Goal: Task Accomplishment & Management: Manage account settings

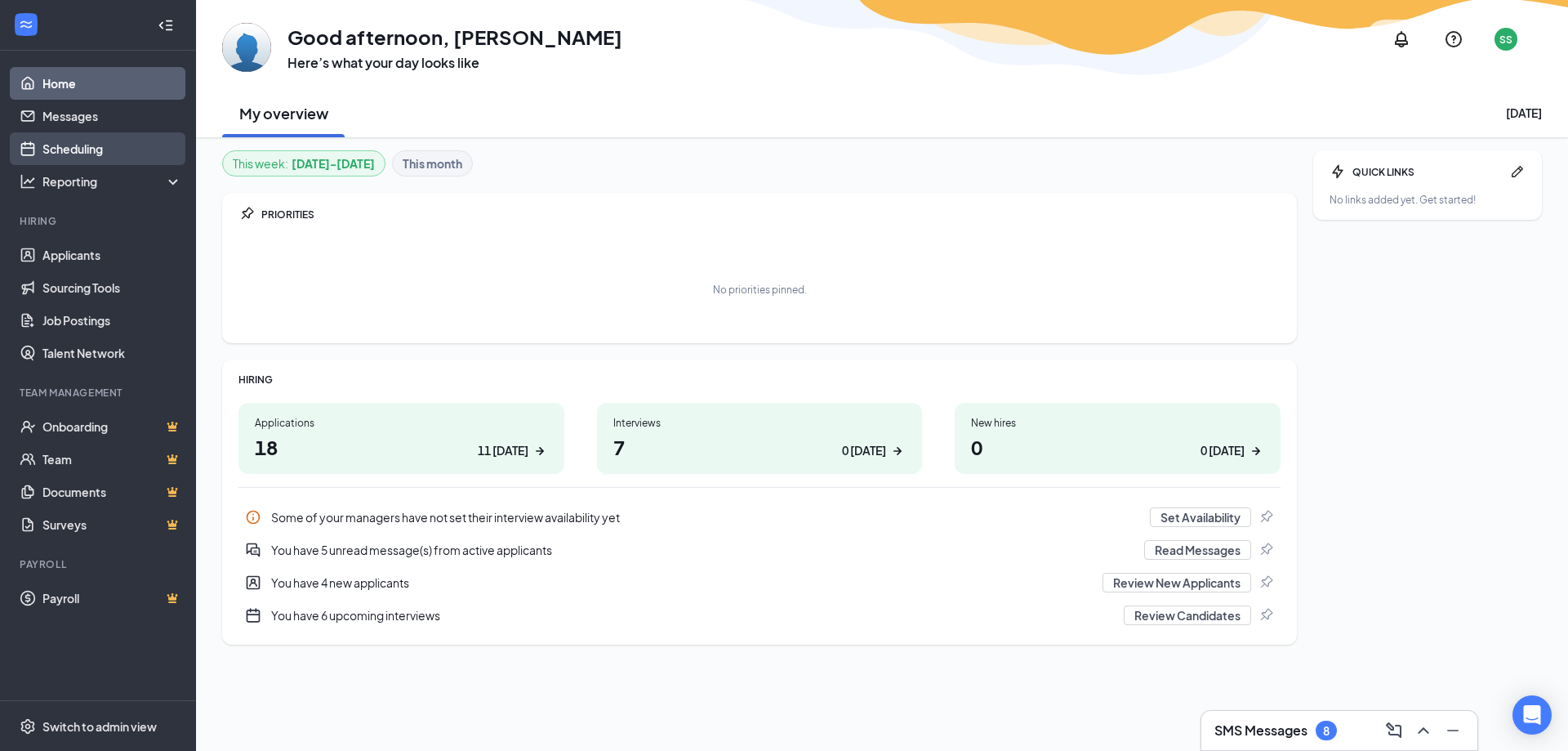
click at [147, 141] on link "Scheduling" at bounding box center [113, 149] width 140 height 33
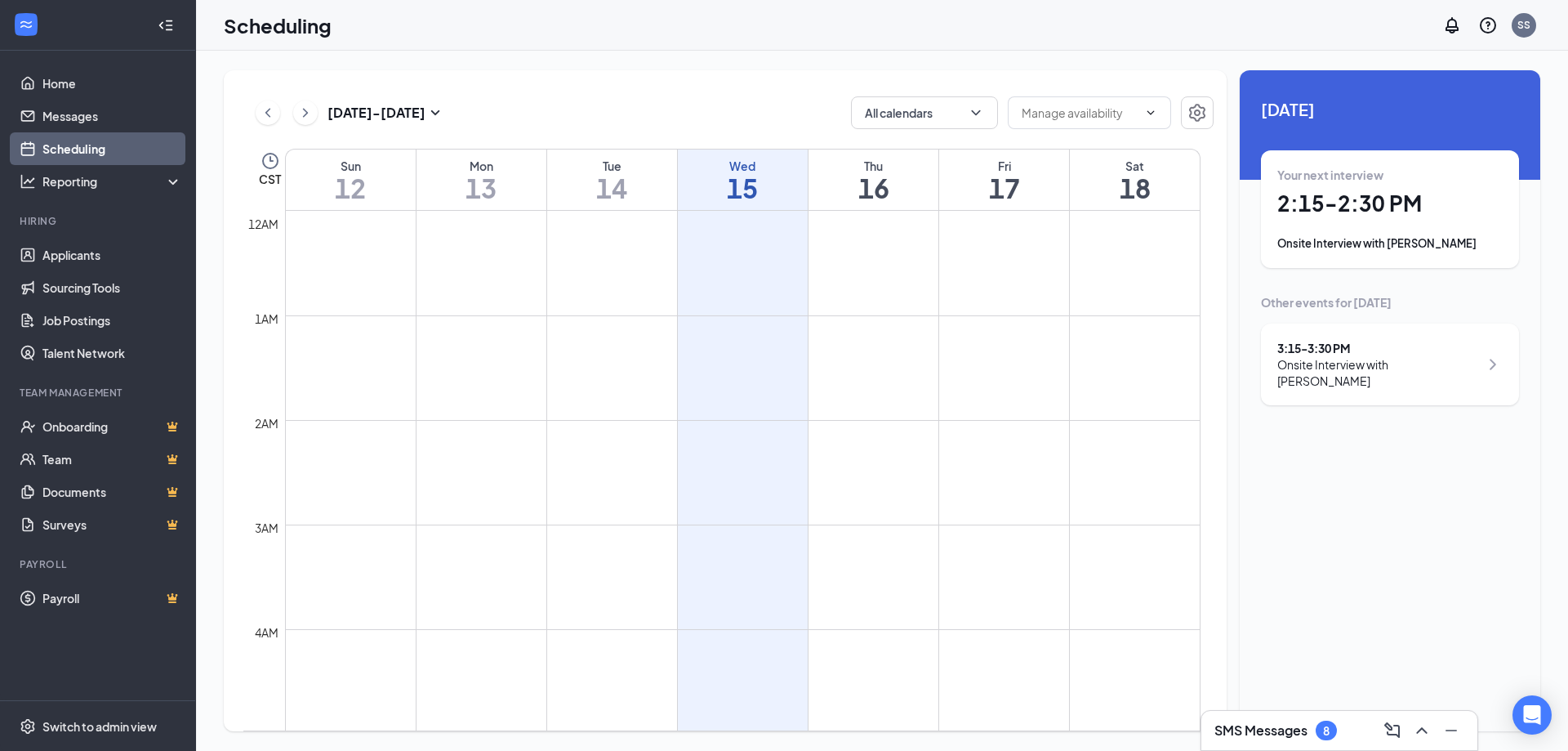
scroll to position [803, 0]
click at [839, 189] on h1 "16" at bounding box center [873, 188] width 130 height 28
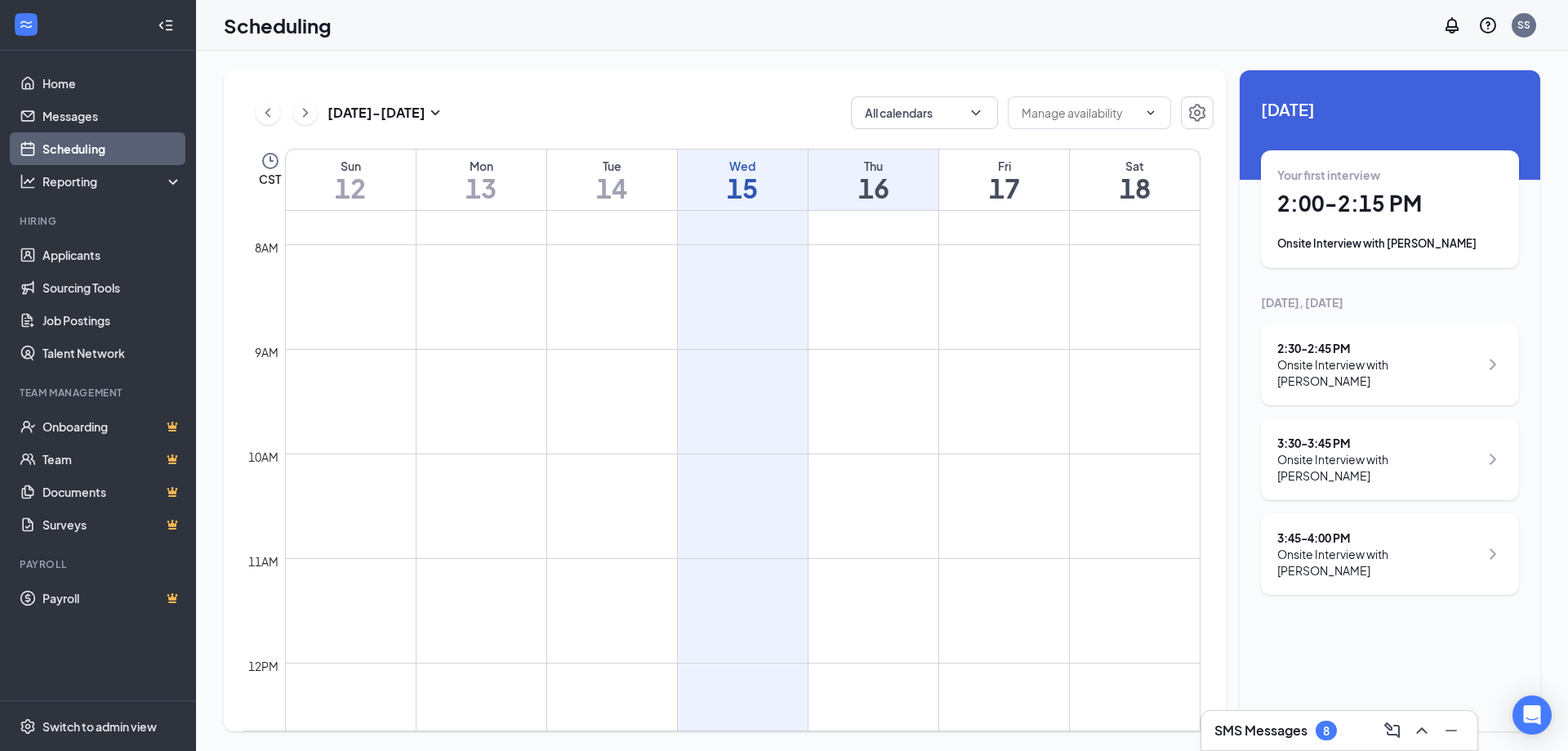
click at [636, 183] on h1 "14" at bounding box center [612, 188] width 130 height 28
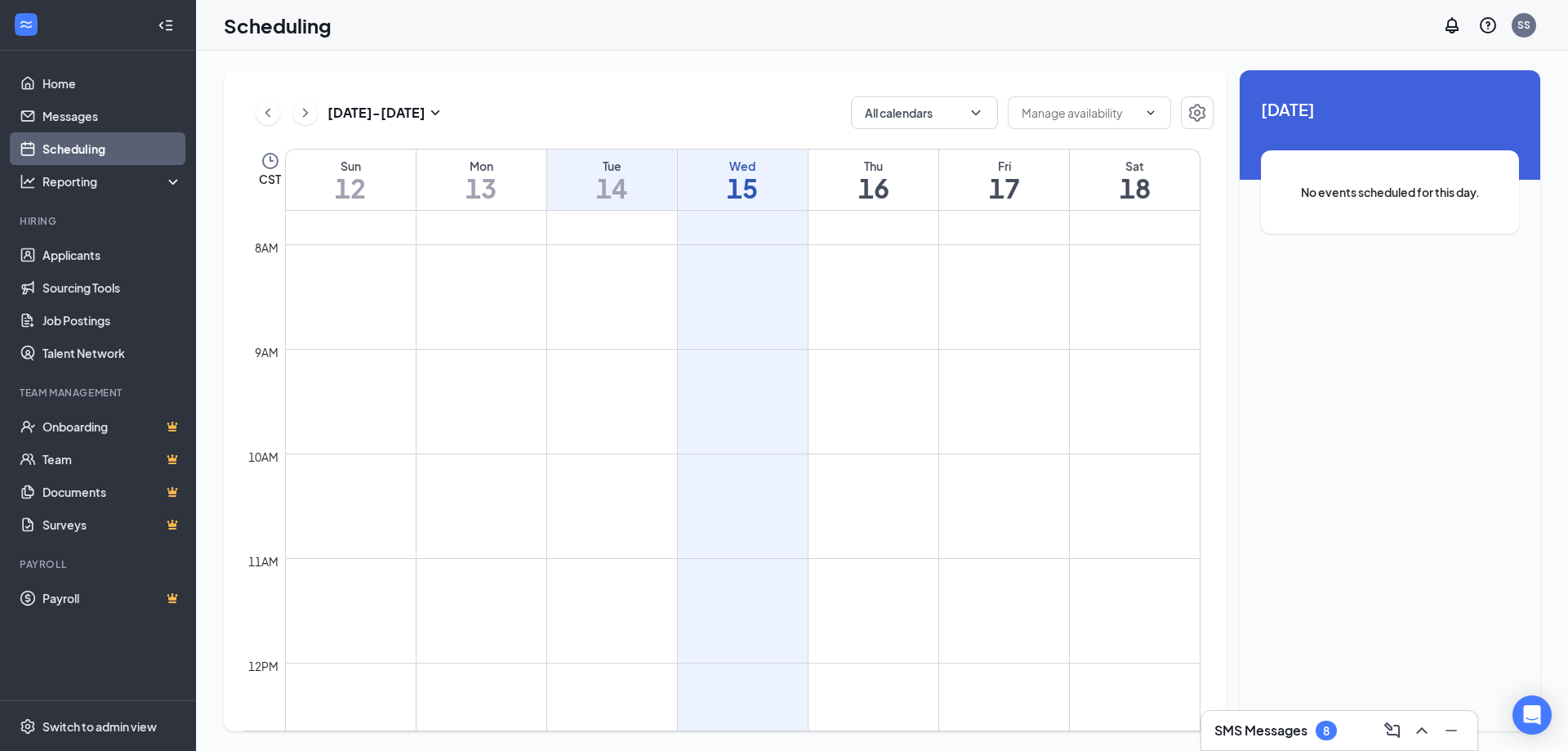
click at [715, 178] on h1 "15" at bounding box center [742, 188] width 130 height 28
